Goal: Communication & Community: Share content

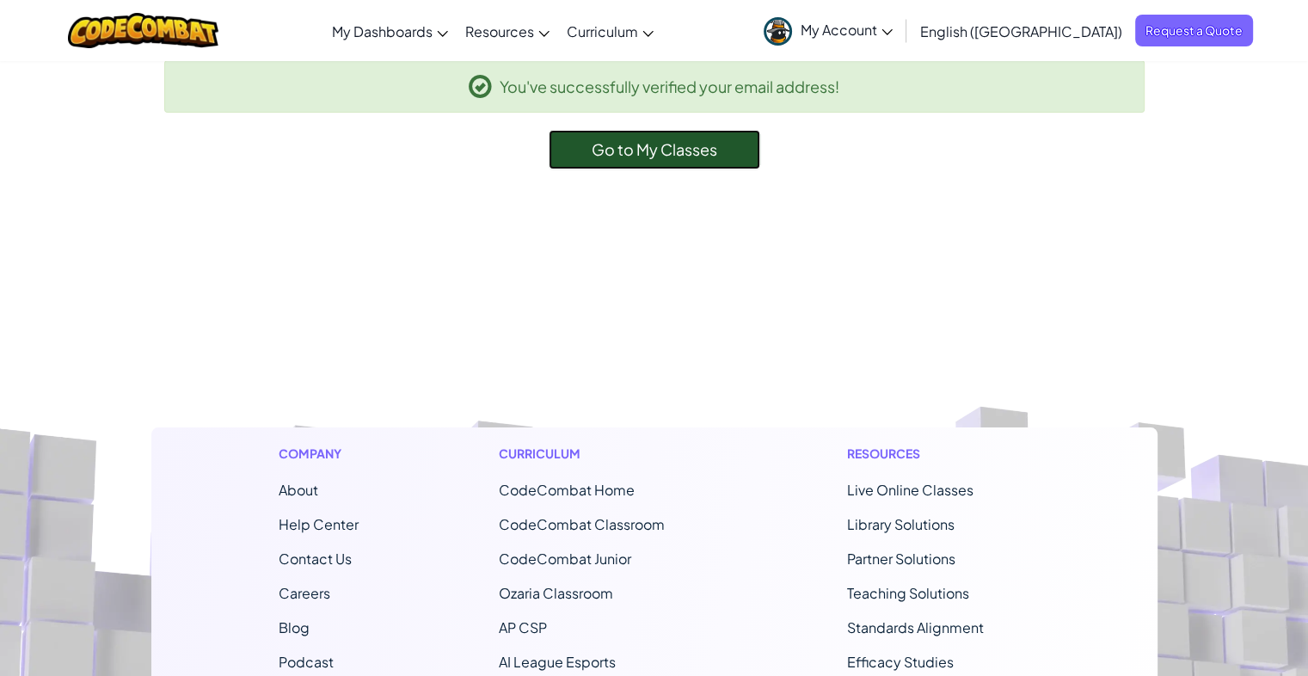
click at [653, 160] on link "Go to My Classes" at bounding box center [654, 150] width 211 height 40
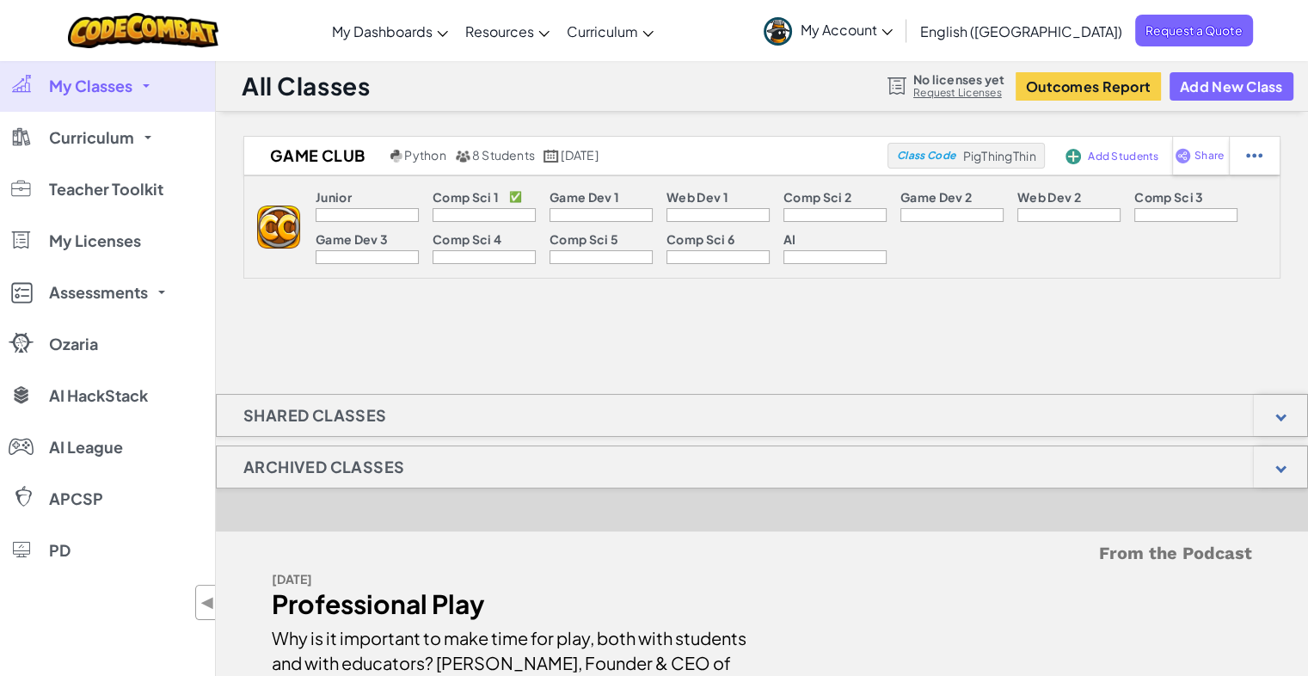
click at [392, 214] on div at bounding box center [367, 215] width 103 height 14
click at [1256, 157] on img at bounding box center [1254, 155] width 16 height 15
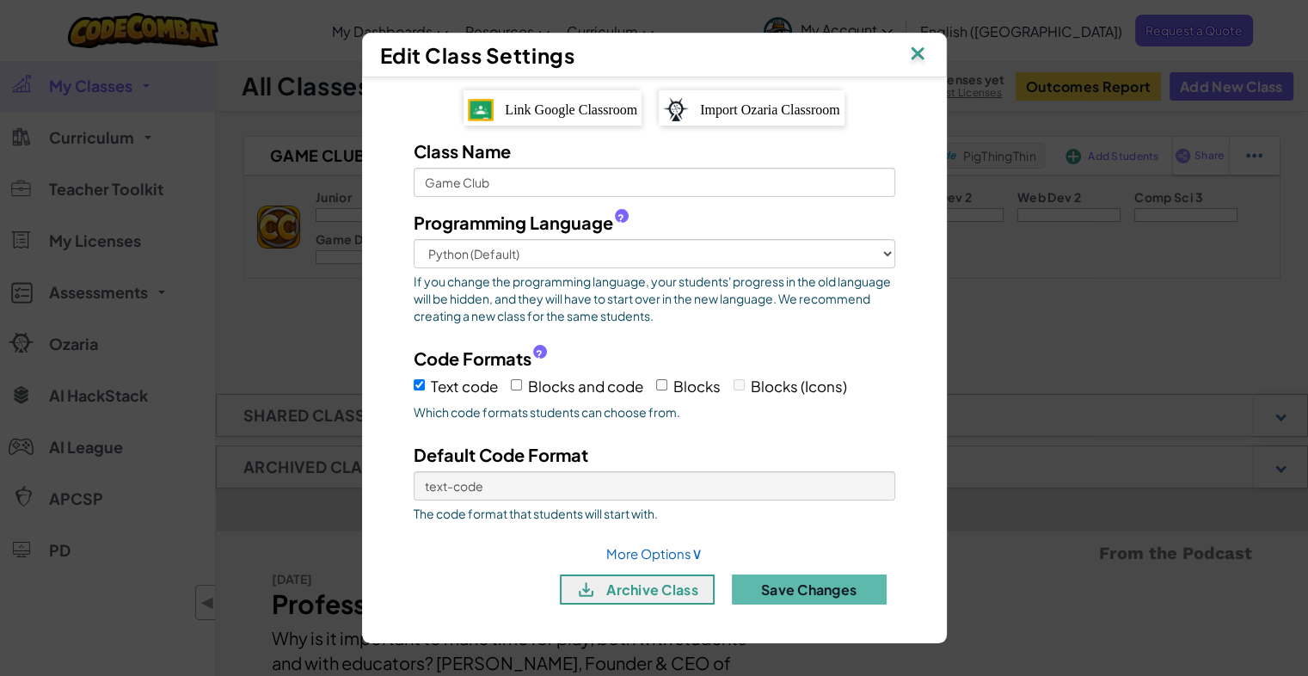
click at [921, 62] on img at bounding box center [917, 55] width 22 height 26
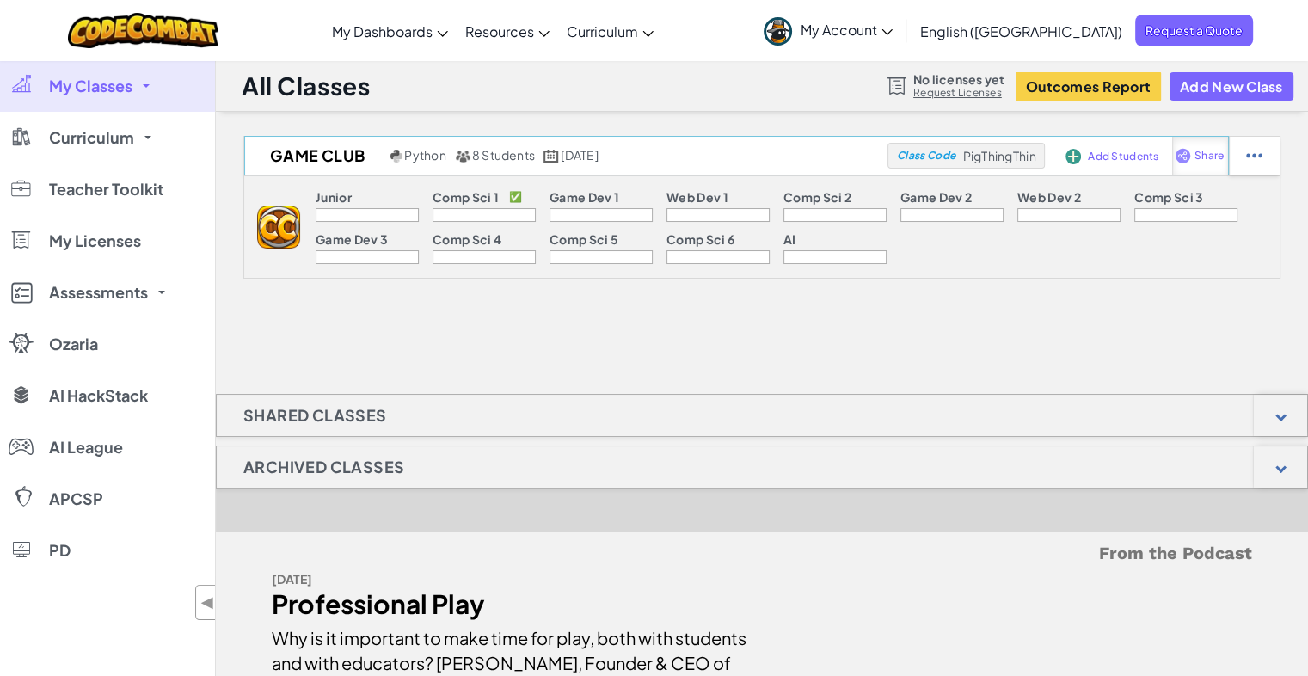
click at [1197, 166] on div "Share" at bounding box center [1200, 156] width 57 height 38
select select "write"
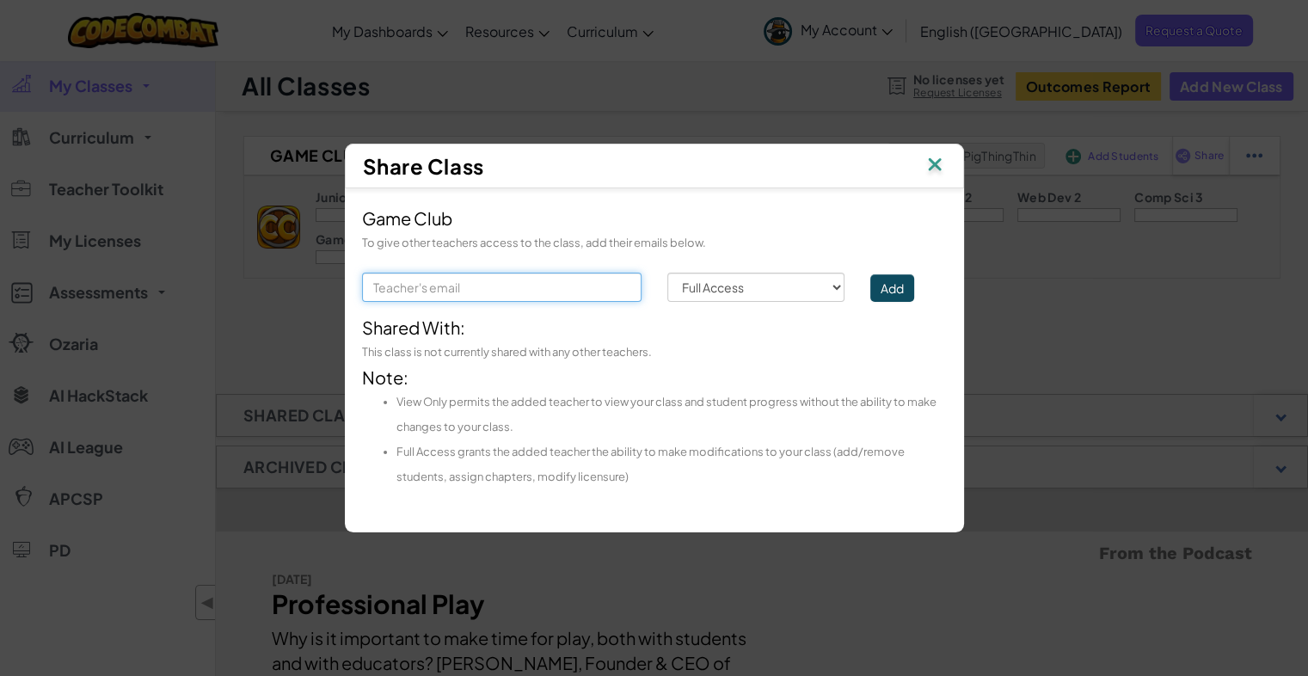
click at [555, 295] on input "text" at bounding box center [501, 287] width 279 height 29
type input "[EMAIL_ADDRESS][DOMAIN_NAME]"
click at [913, 284] on button "Add" at bounding box center [892, 288] width 44 height 28
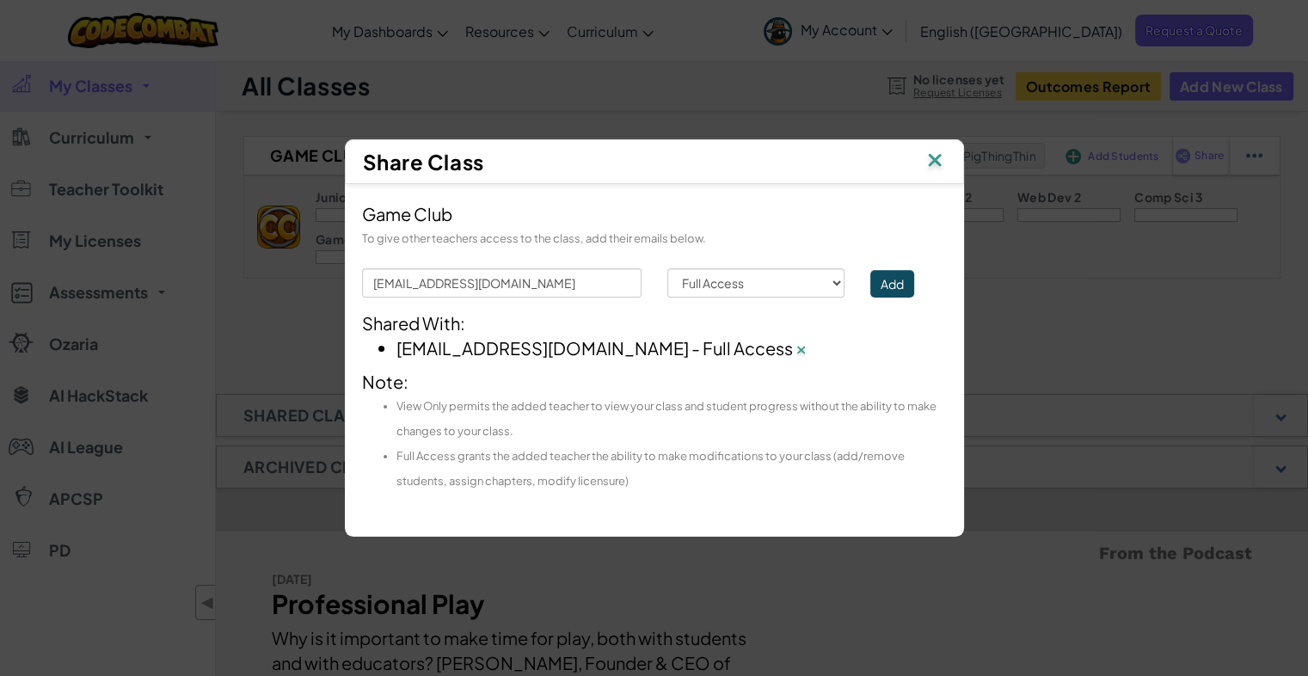
click at [937, 156] on img at bounding box center [934, 162] width 22 height 26
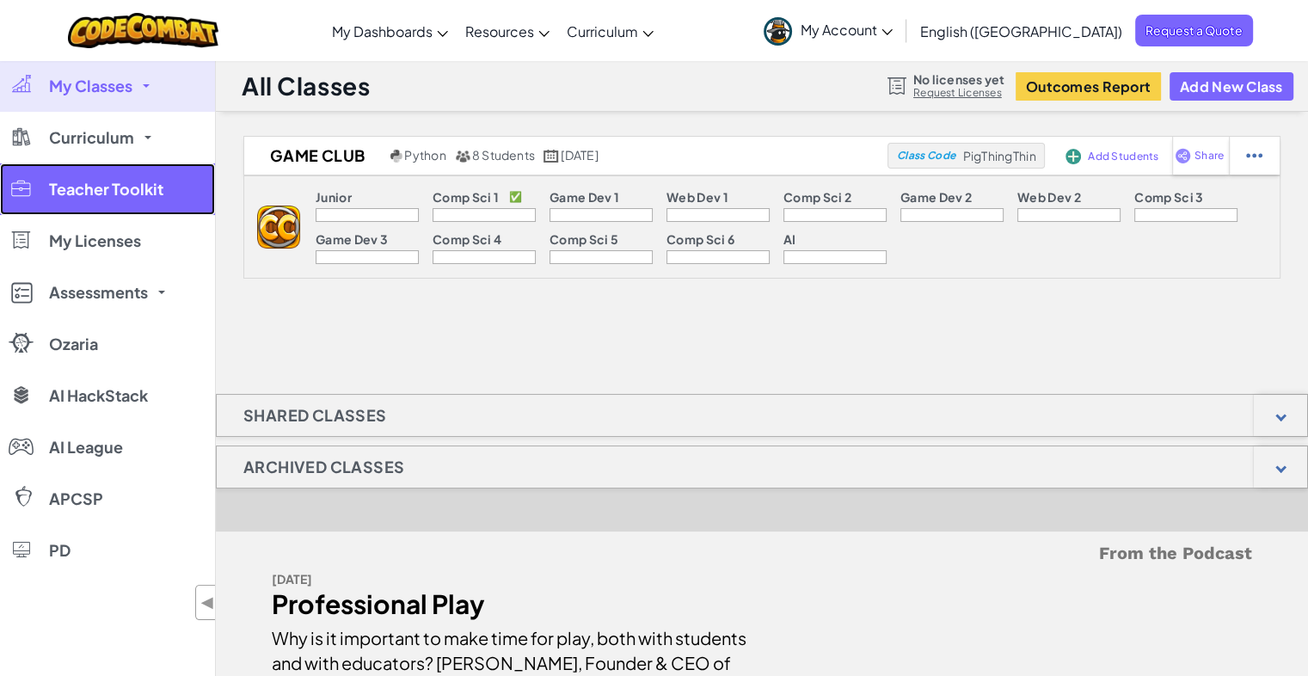
click at [114, 196] on span "Teacher Toolkit" at bounding box center [106, 188] width 114 height 15
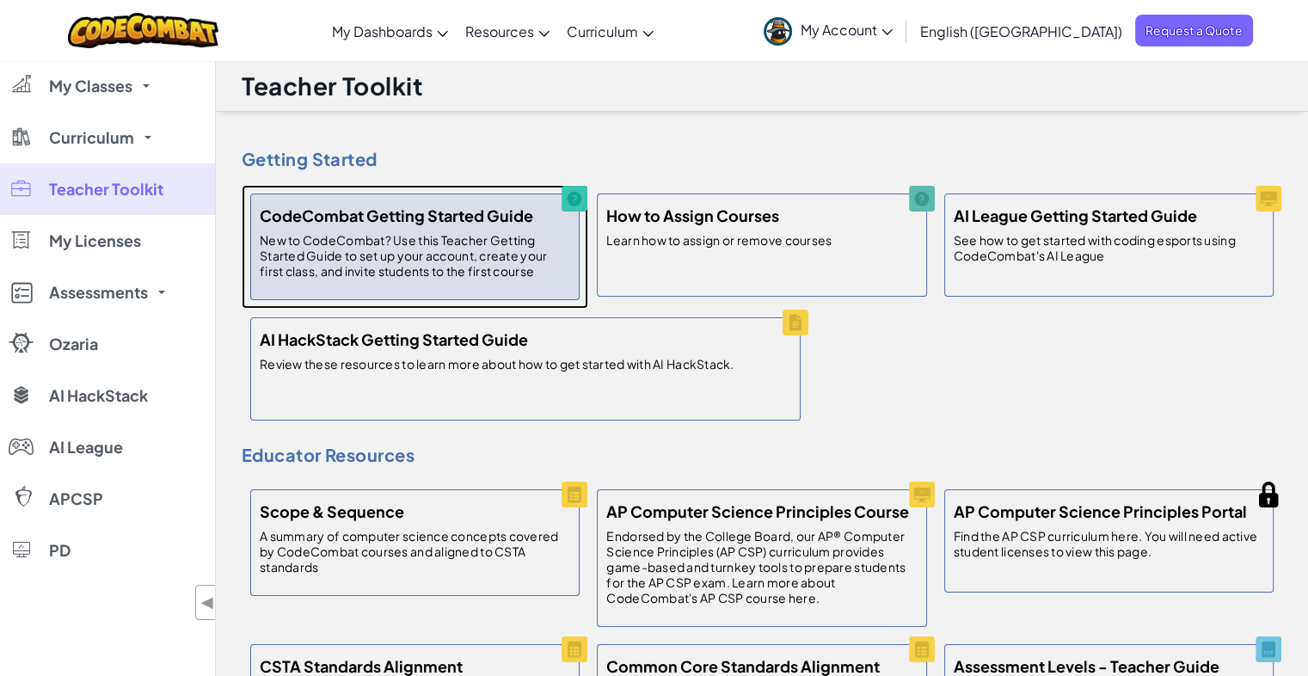
click at [367, 245] on p "New to CodeCombat? Use this Teacher Getting Started Guide to set up your accoun…" at bounding box center [415, 255] width 310 height 46
